Goal: Information Seeking & Learning: Check status

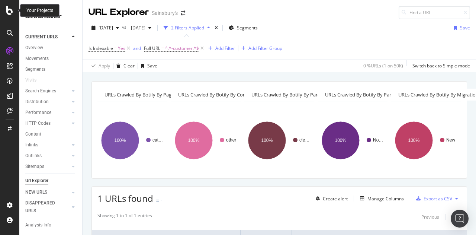
click at [8, 8] on icon at bounding box center [9, 10] width 7 height 9
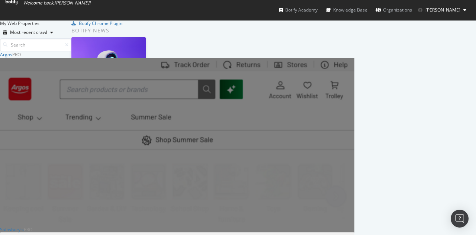
scroll to position [173, 0]
